Goal: Task Accomplishment & Management: Manage account settings

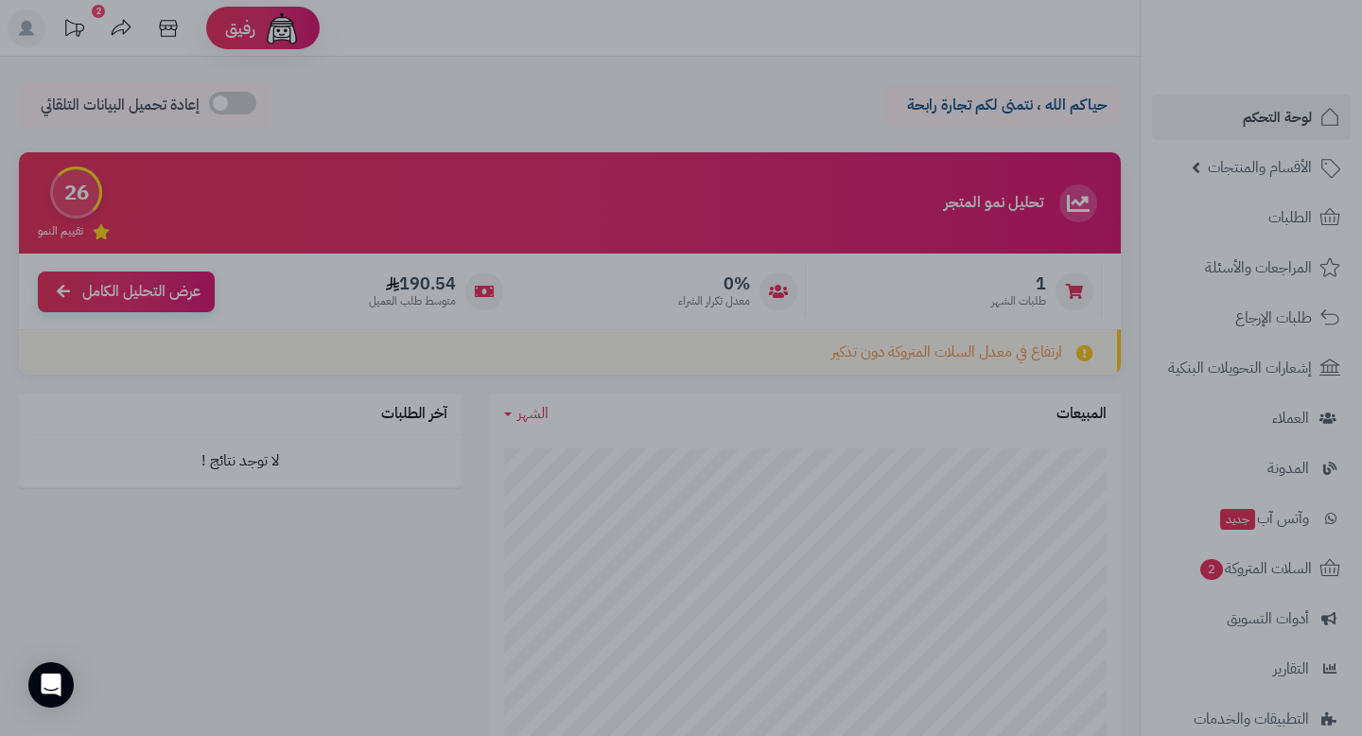
click at [509, 48] on div at bounding box center [681, 368] width 1362 height 736
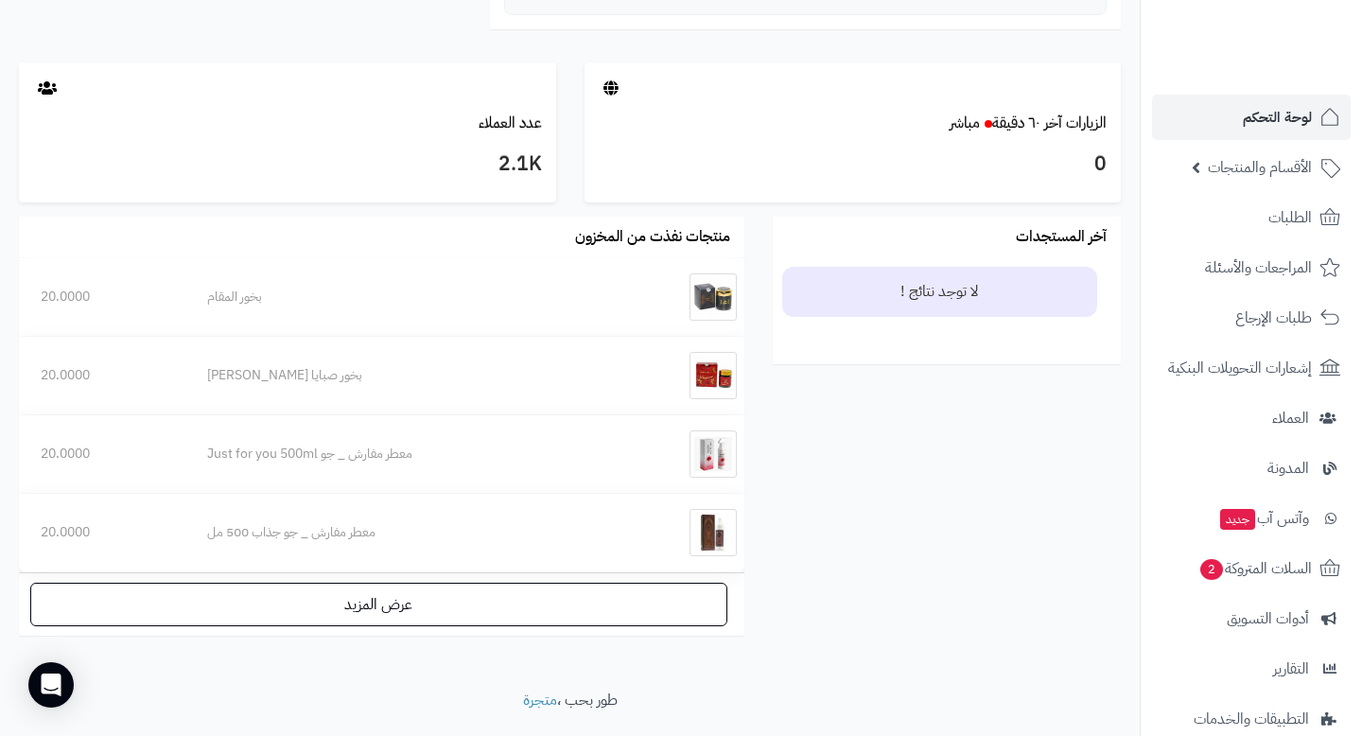
scroll to position [1024, 0]
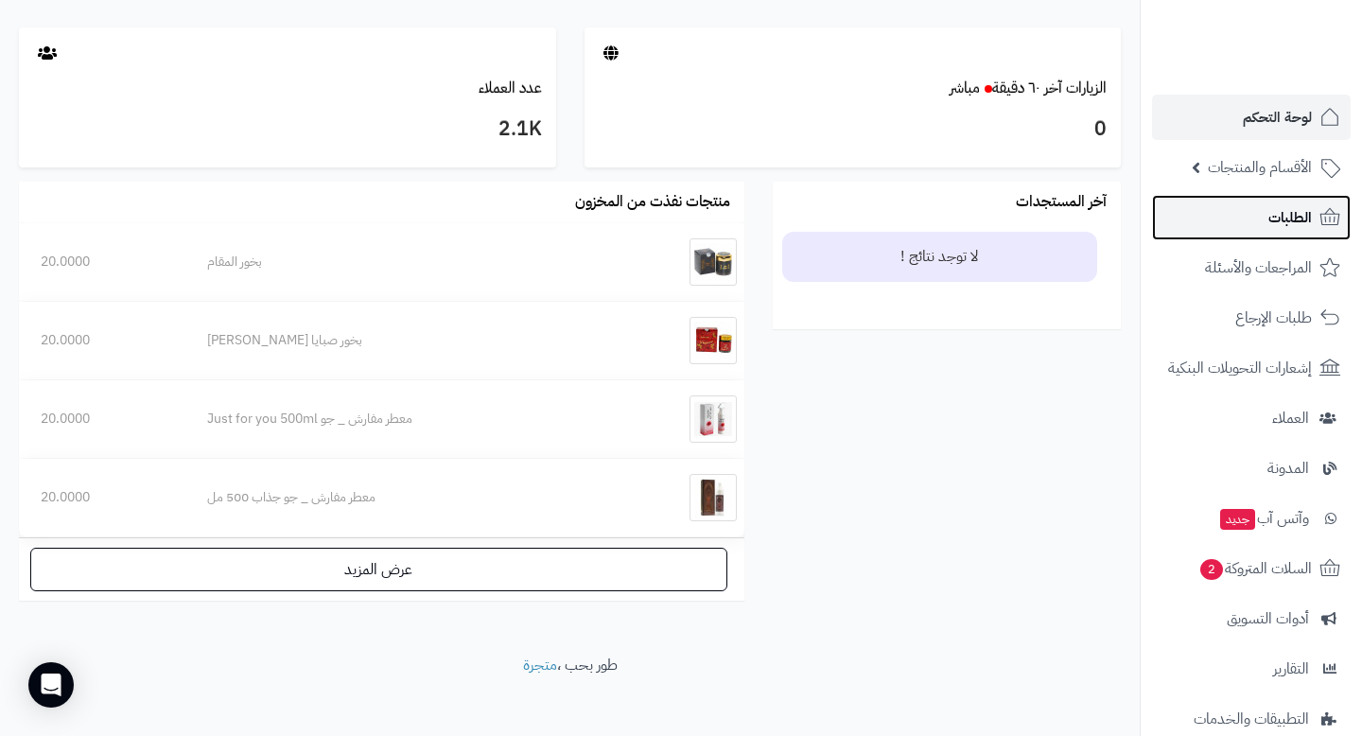
click at [1280, 219] on span "الطلبات" at bounding box center [1291, 217] width 44 height 26
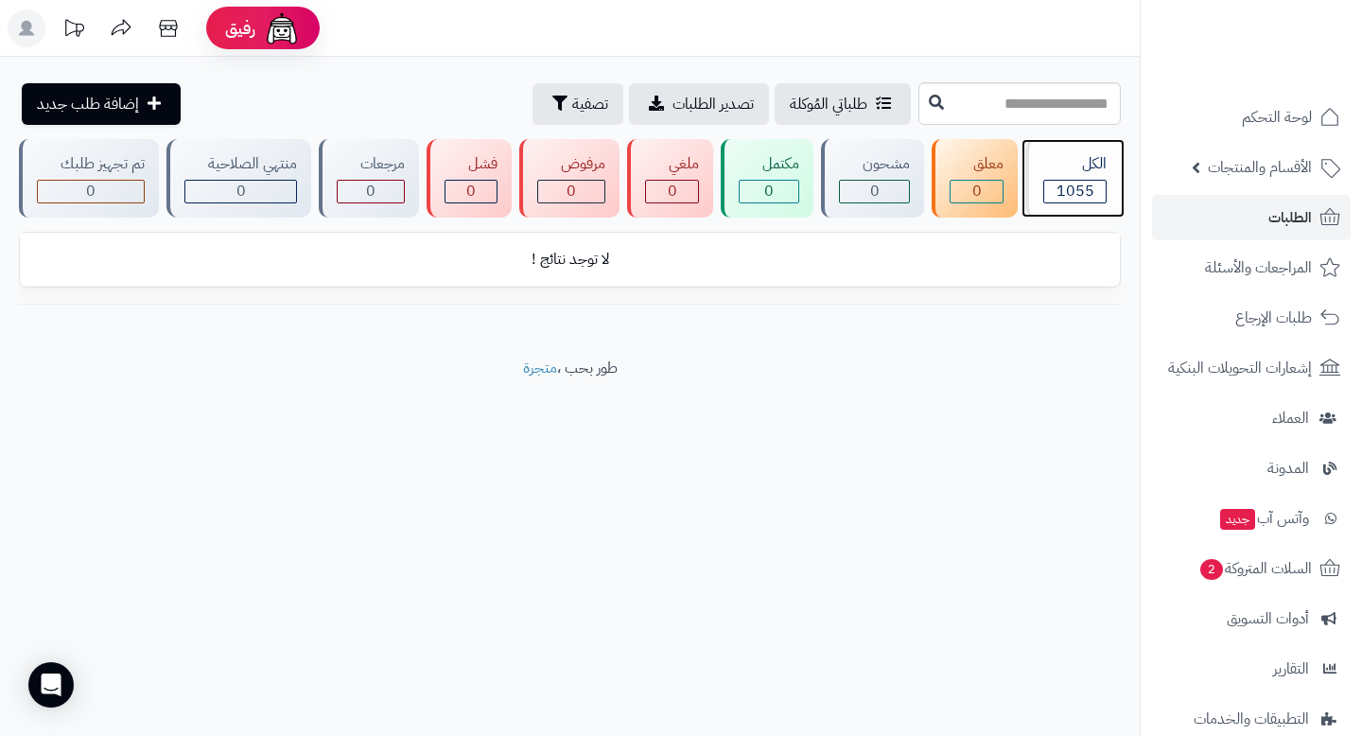
click at [1090, 184] on span "1055" at bounding box center [1076, 191] width 38 height 23
click at [1091, 180] on span "1055" at bounding box center [1076, 191] width 38 height 23
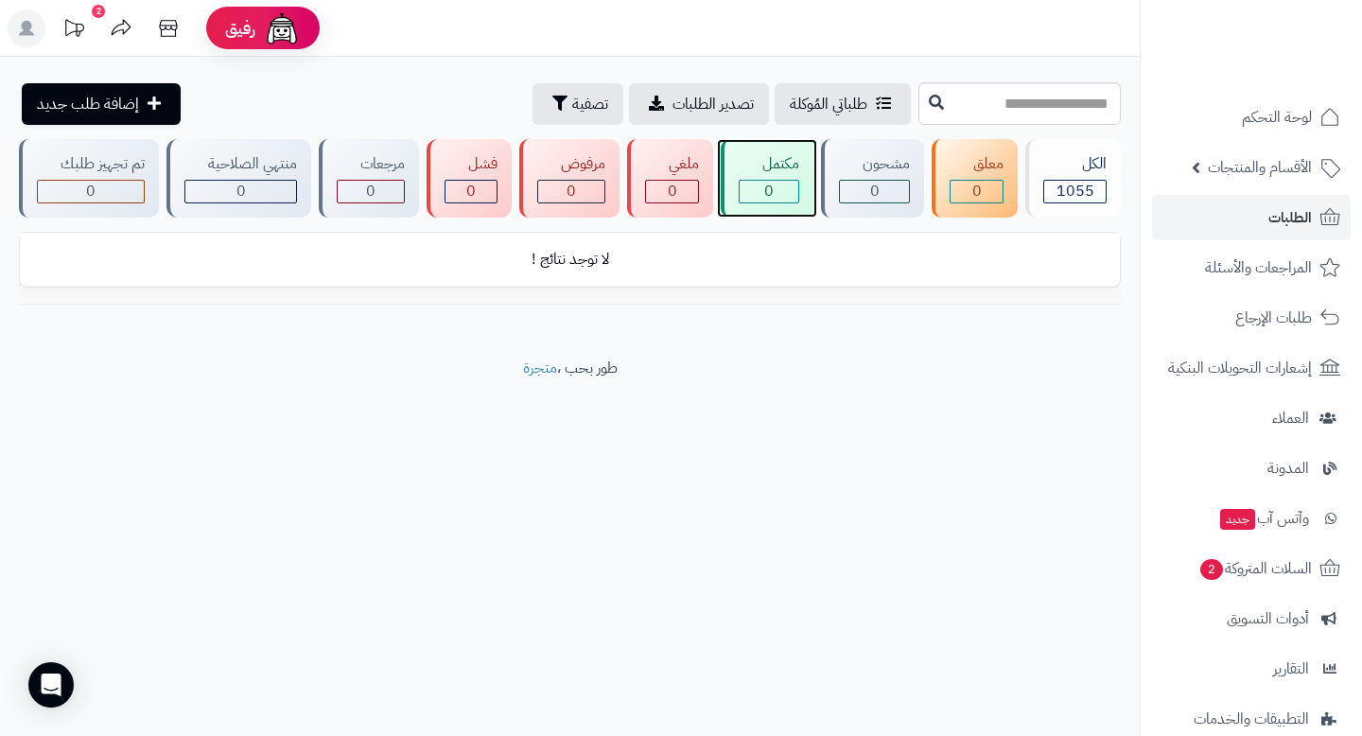
click at [773, 165] on div "مكتمل" at bounding box center [769, 164] width 61 height 22
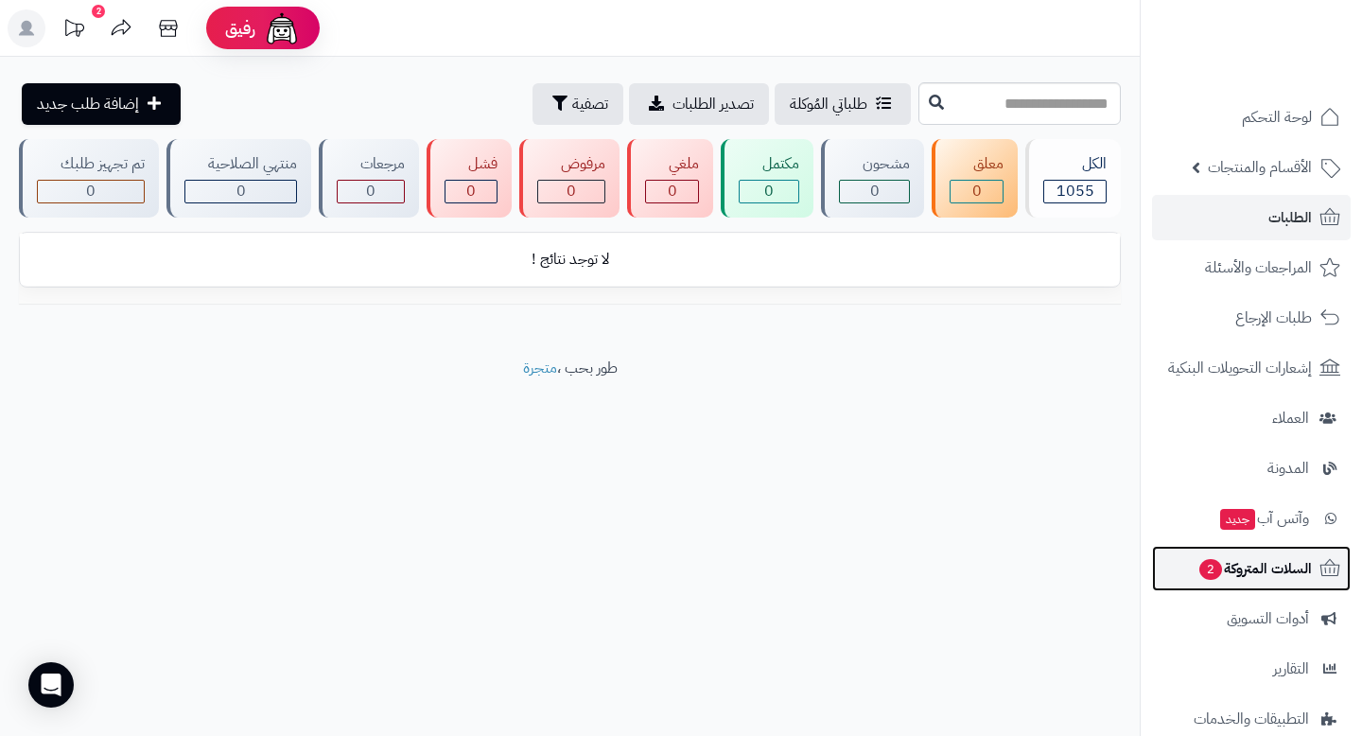
click at [1243, 578] on span "السلات المتروكة 2" at bounding box center [1255, 568] width 114 height 26
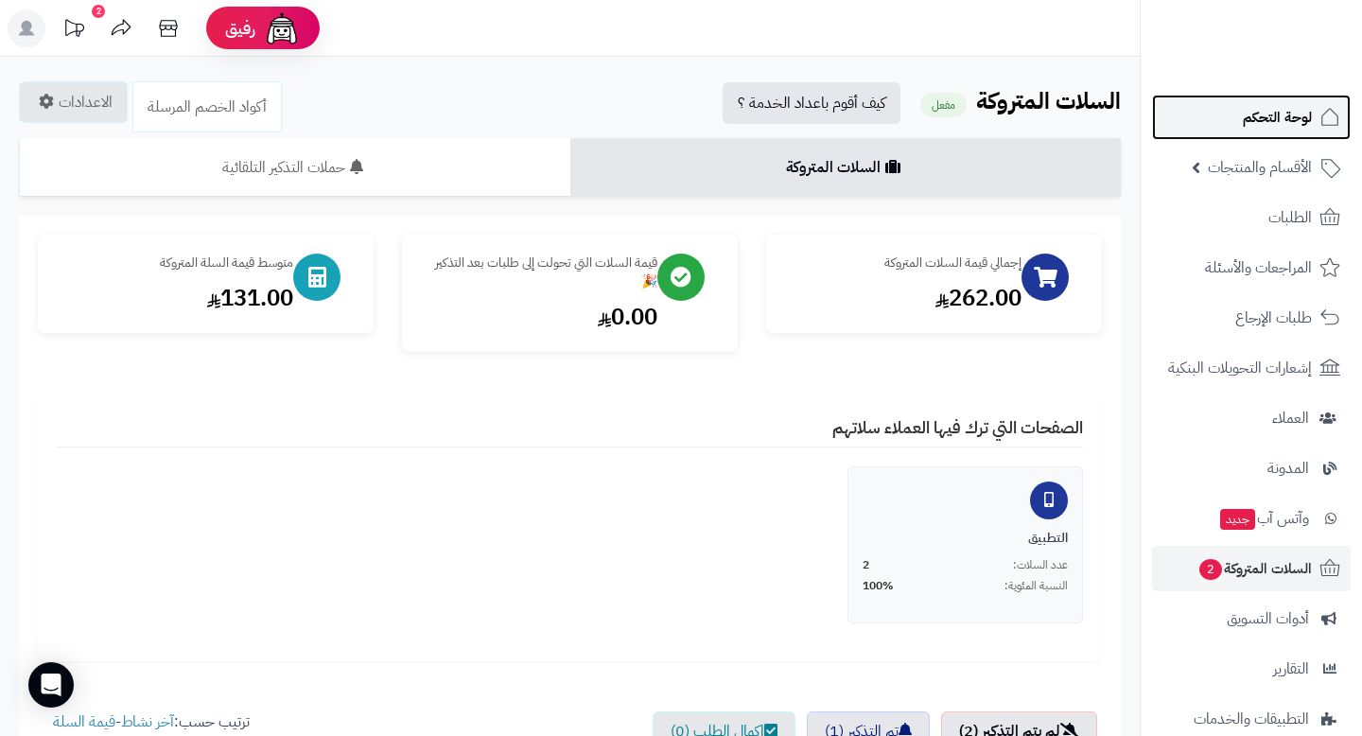
click at [1251, 103] on link "لوحة التحكم" at bounding box center [1251, 117] width 199 height 45
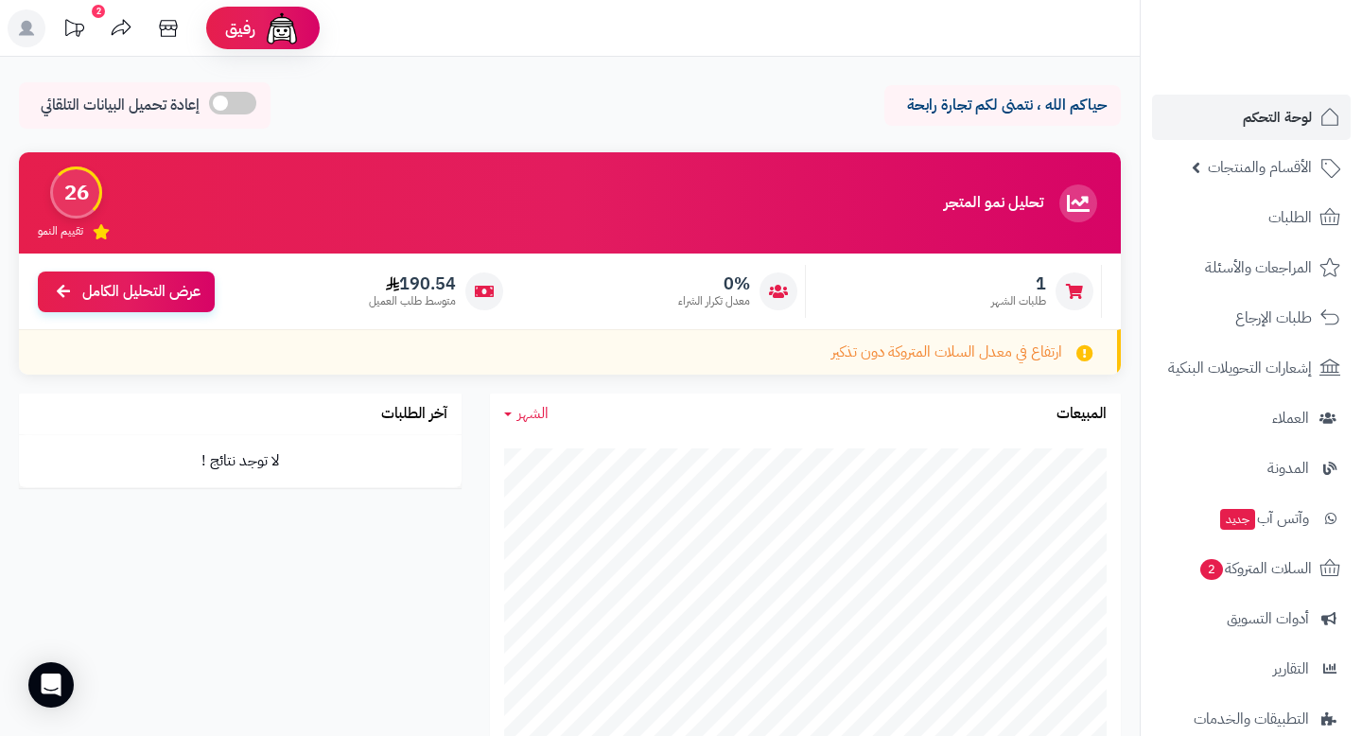
click at [1063, 292] on div at bounding box center [1075, 291] width 38 height 38
click at [1020, 294] on span "طلبات الشهر" at bounding box center [1018, 301] width 55 height 16
click at [1078, 294] on icon at bounding box center [1074, 291] width 17 height 15
click at [129, 296] on span "عرض التحليل الكامل" at bounding box center [141, 290] width 118 height 22
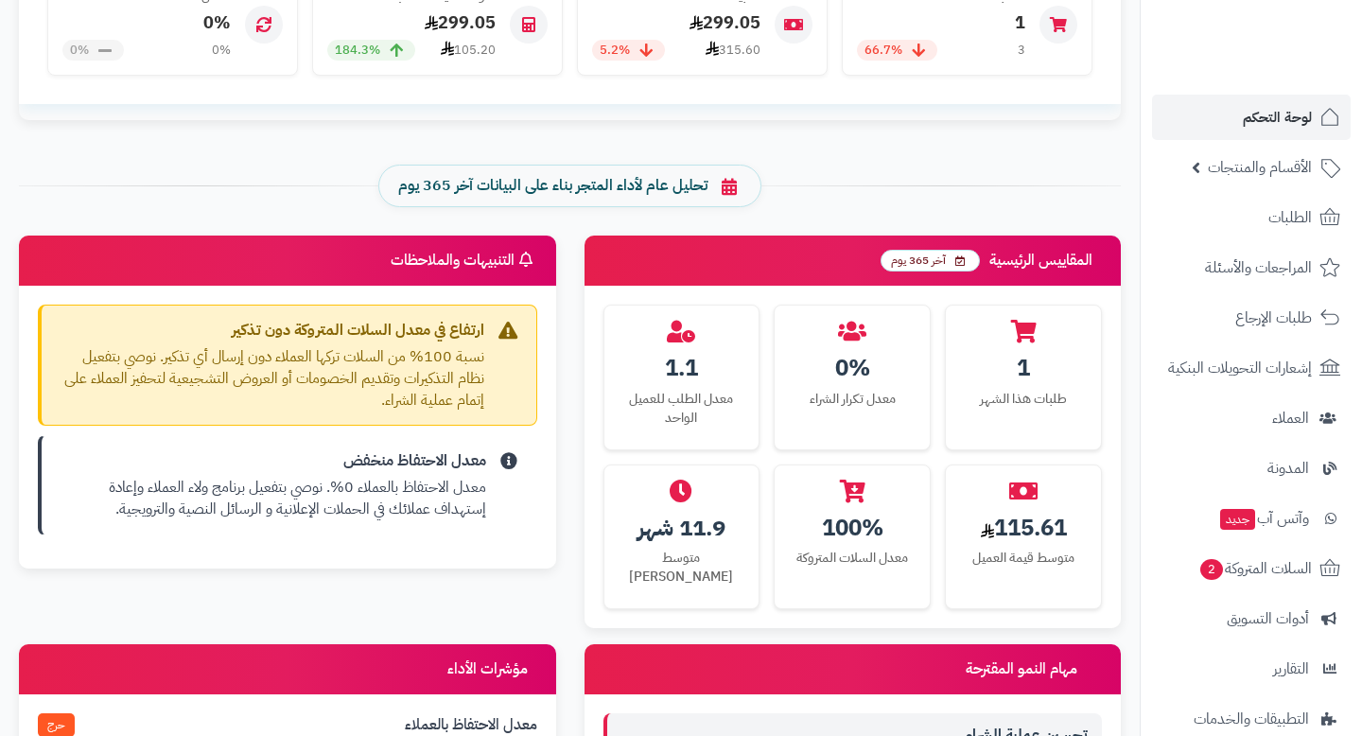
scroll to position [637, 0]
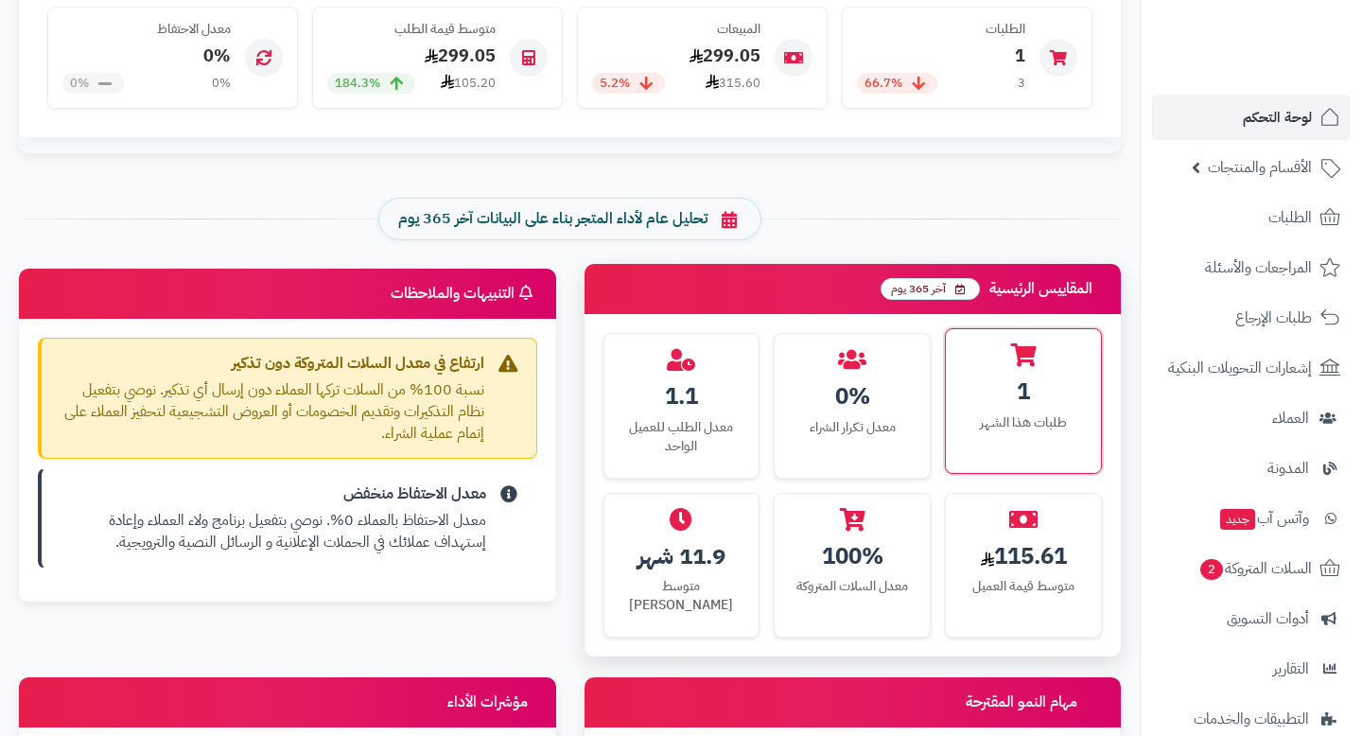
click at [1026, 412] on div "1 طلبات هذا الشهر" at bounding box center [1023, 400] width 157 height 145
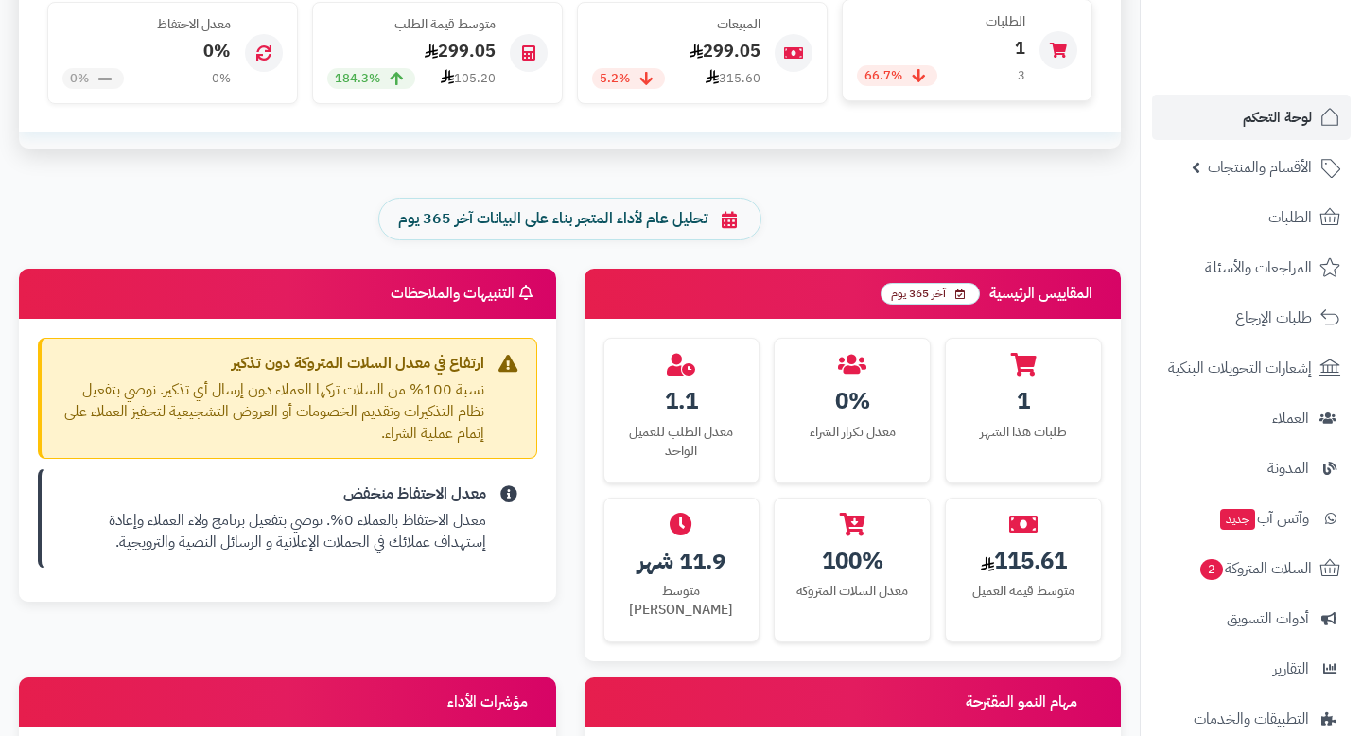
click at [1000, 60] on div "1" at bounding box center [941, 48] width 168 height 25
click at [1033, 83] on div "الطلبات 1 3 66.7%" at bounding box center [967, 50] width 251 height 103
click at [1026, 37] on div "الطلبات 1 3 66.7%" at bounding box center [967, 50] width 251 height 103
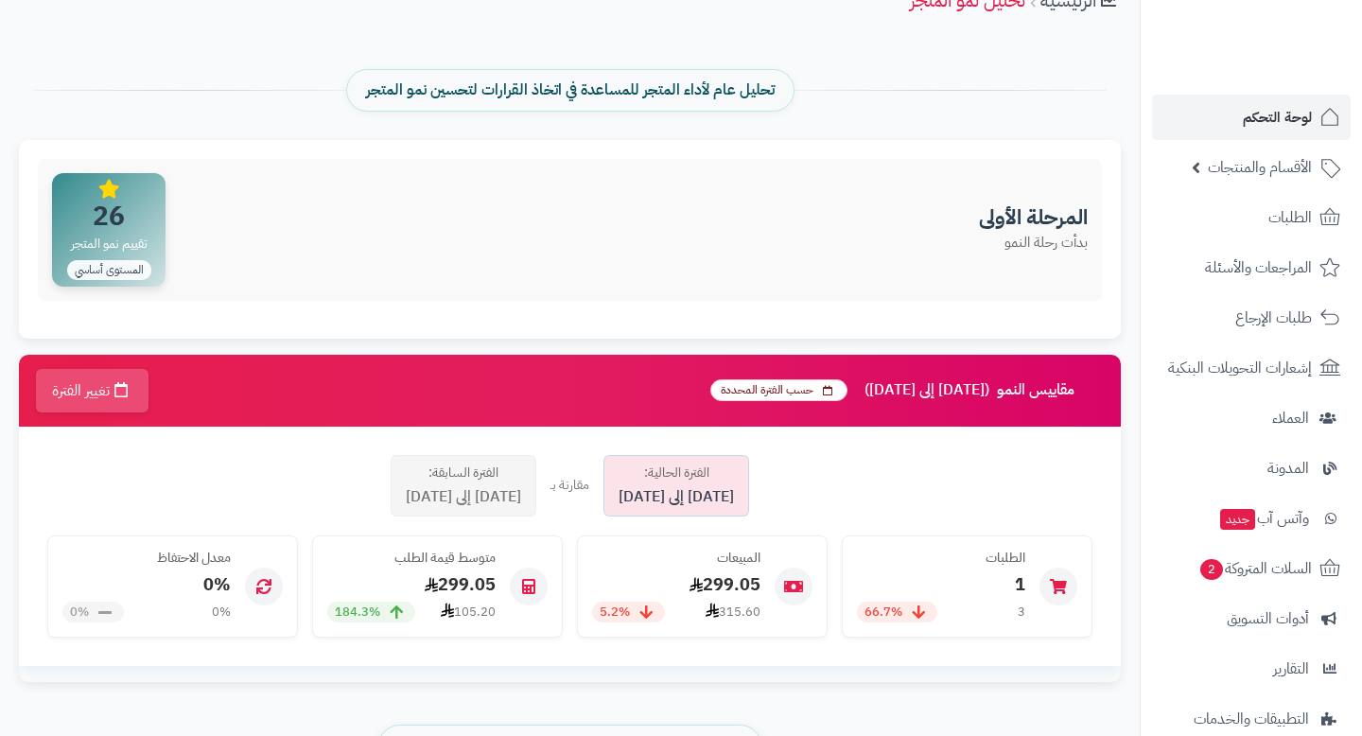
scroll to position [98, 0]
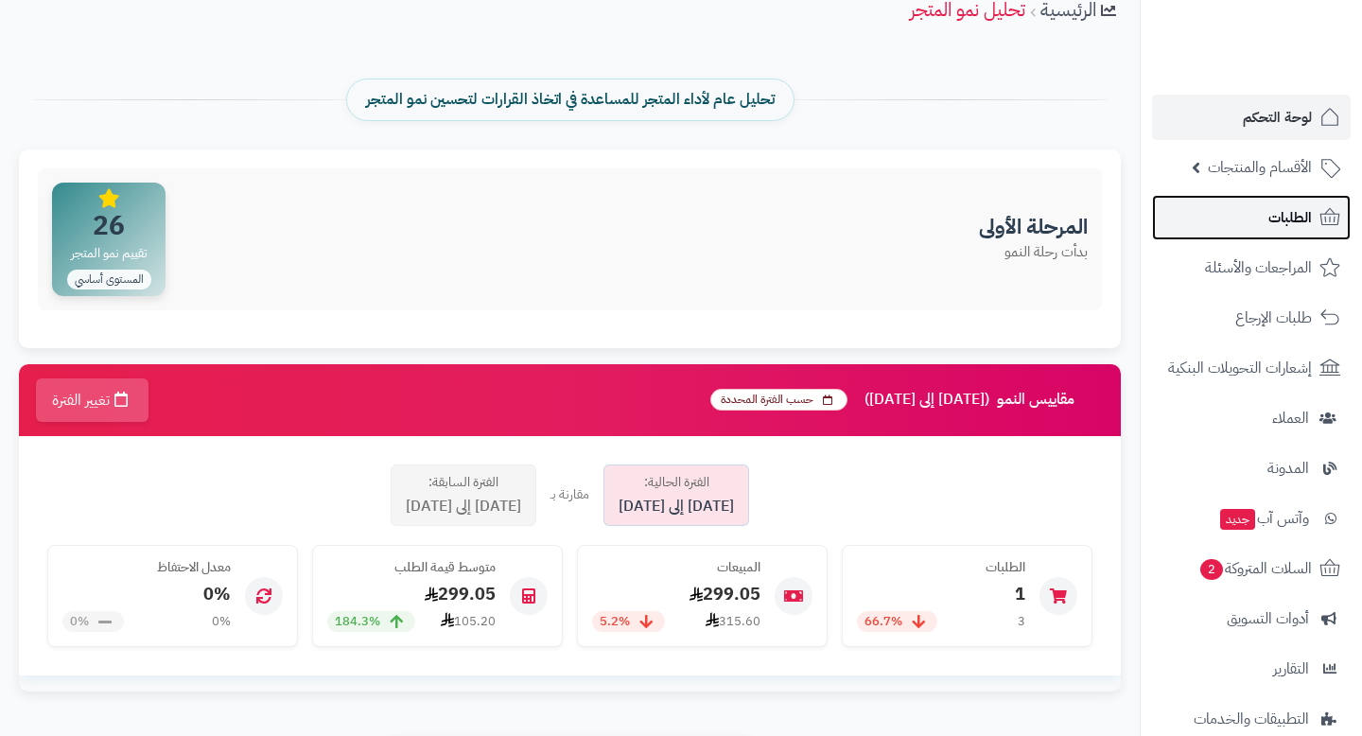
click at [1265, 212] on link "الطلبات" at bounding box center [1251, 217] width 199 height 45
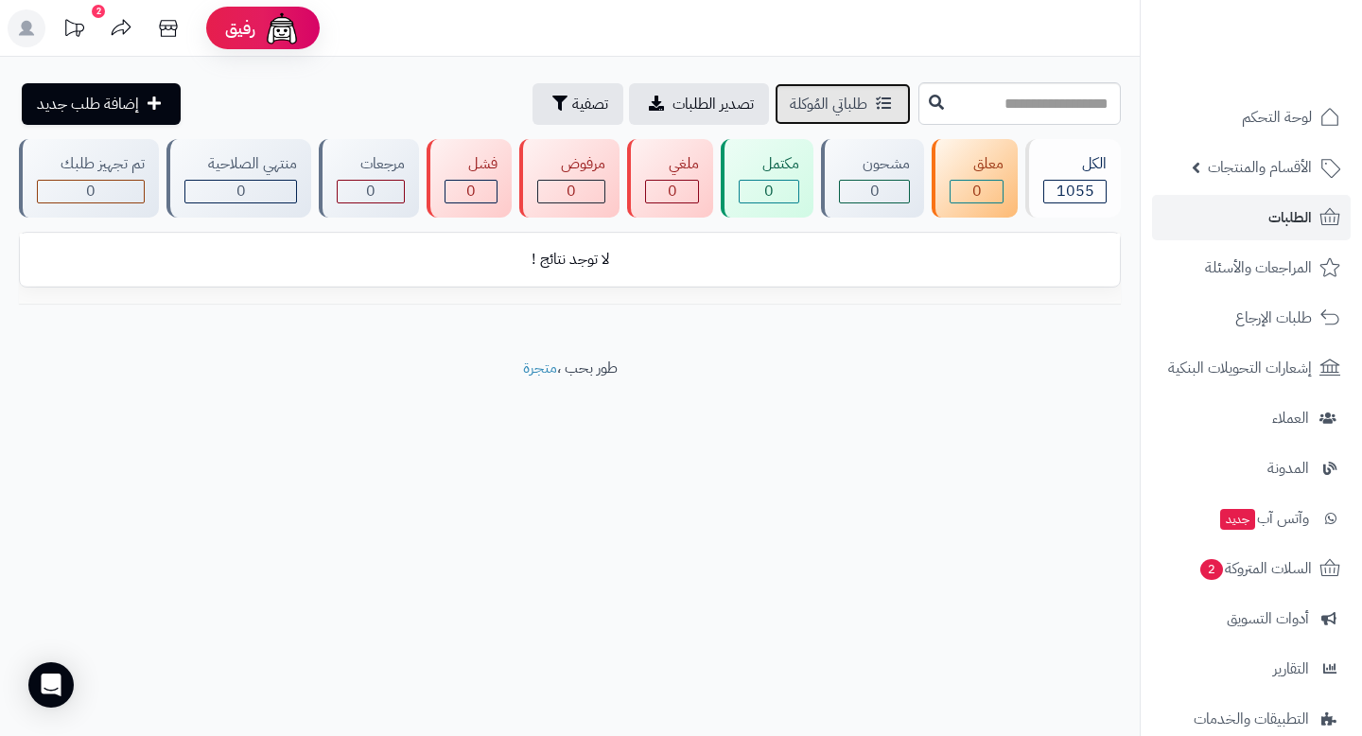
click at [800, 104] on span "طلباتي المُوكلة" at bounding box center [829, 104] width 78 height 23
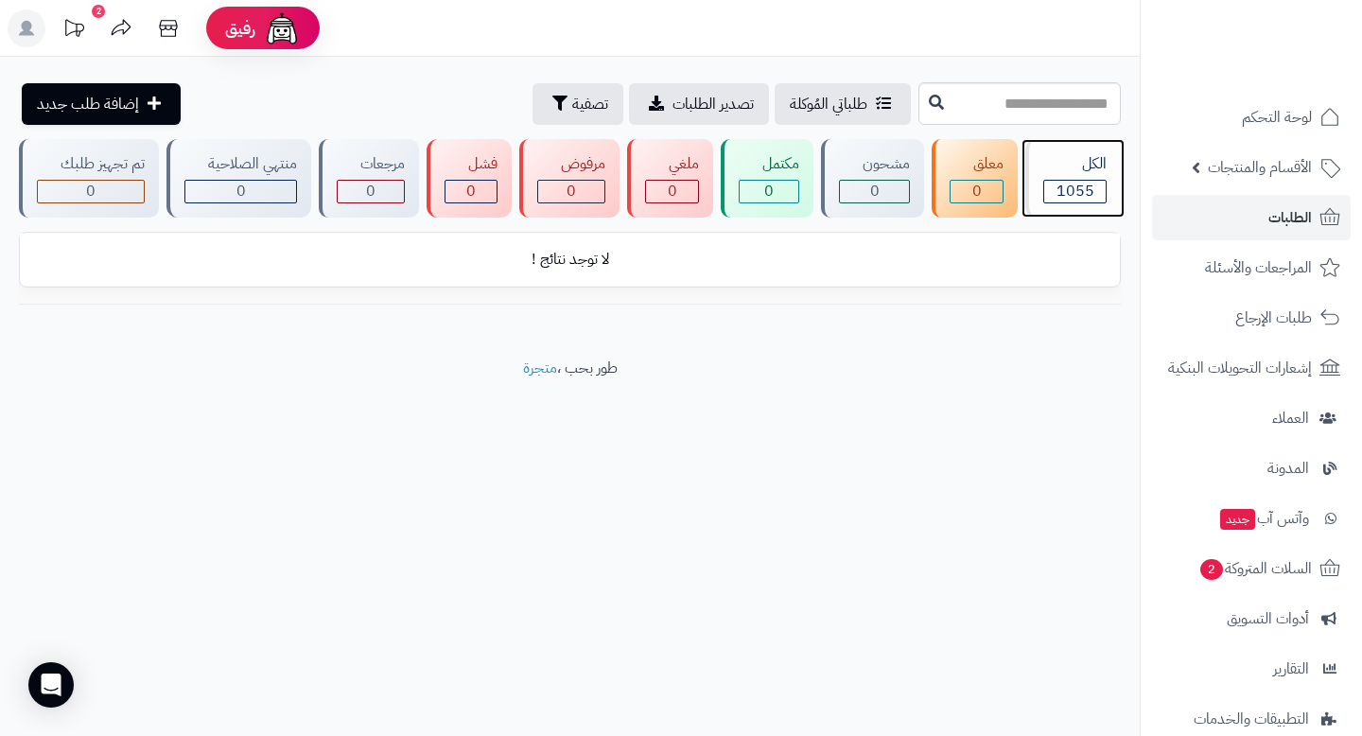
click at [1071, 187] on span "1055" at bounding box center [1076, 191] width 38 height 23
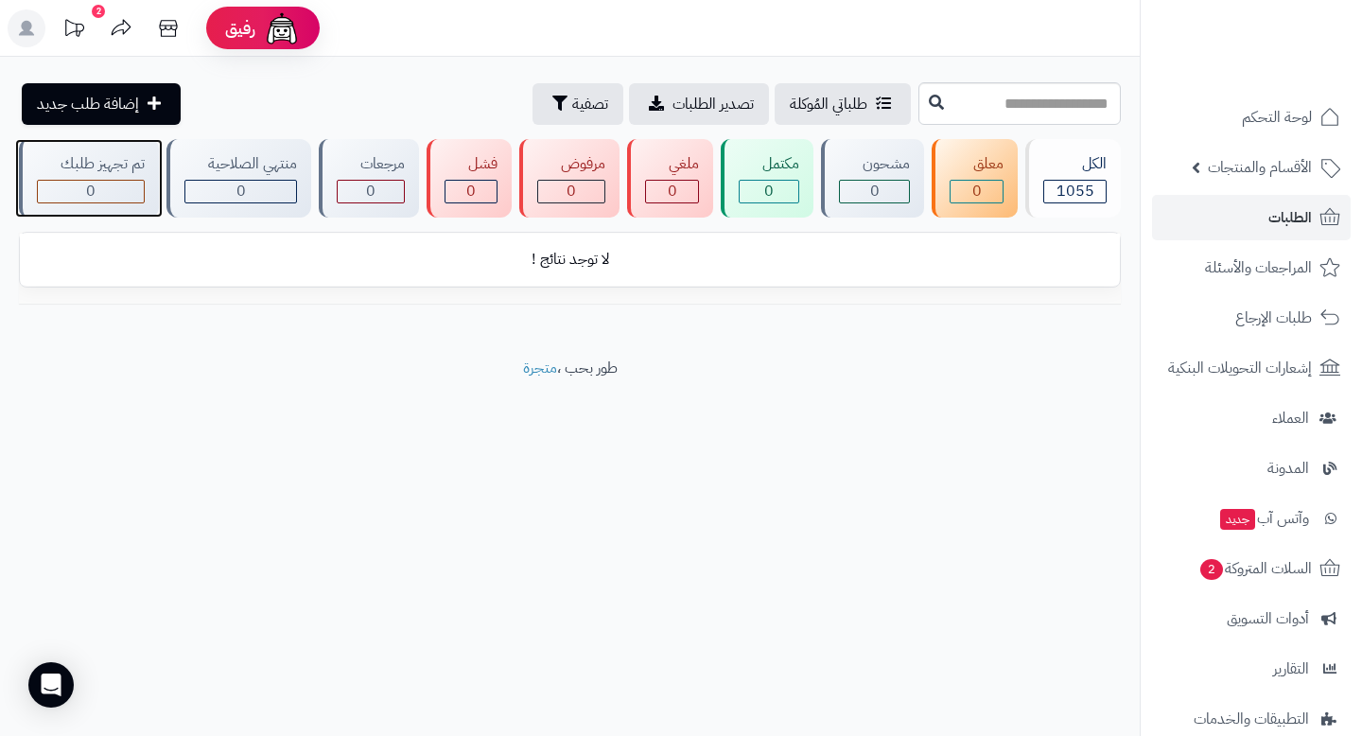
click at [106, 183] on div "0" at bounding box center [91, 192] width 106 height 22
